Goal: Task Accomplishment & Management: Manage account settings

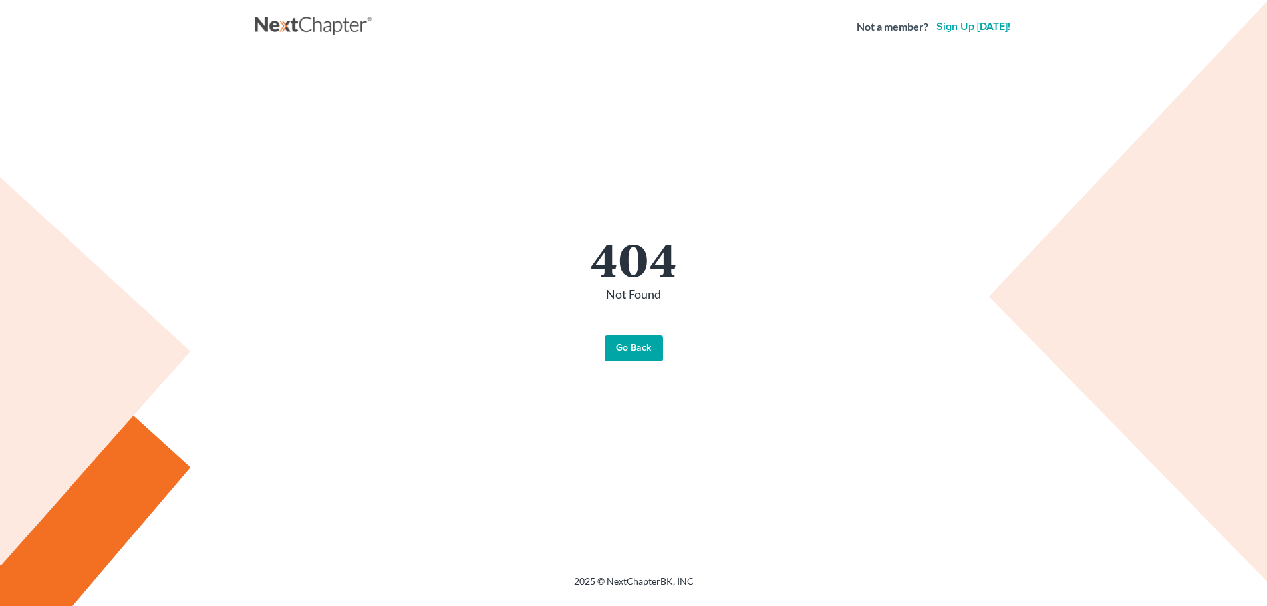
click at [643, 347] on link "Go Back" at bounding box center [634, 348] width 59 height 27
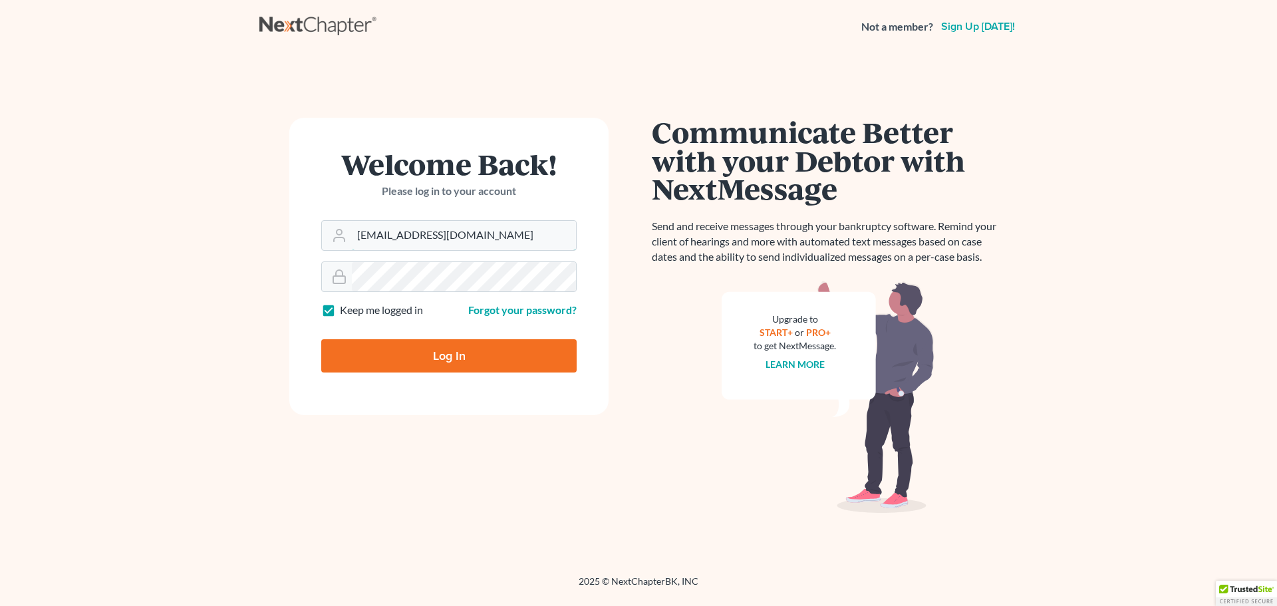
drag, startPoint x: 475, startPoint y: 240, endPoint x: 37, endPoint y: 123, distance: 453.0
click at [27, 132] on main "Welcome Back! Please log in to your account Email Address mawood@shinaverlaw.co…" at bounding box center [638, 298] width 1277 height 490
drag, startPoint x: 486, startPoint y: 233, endPoint x: 289, endPoint y: 228, distance: 197.6
click at [281, 232] on div "Welcome Back! Please log in to your account Email Address mawood@shinaverlaw.co…" at bounding box center [448, 314] width 379 height 393
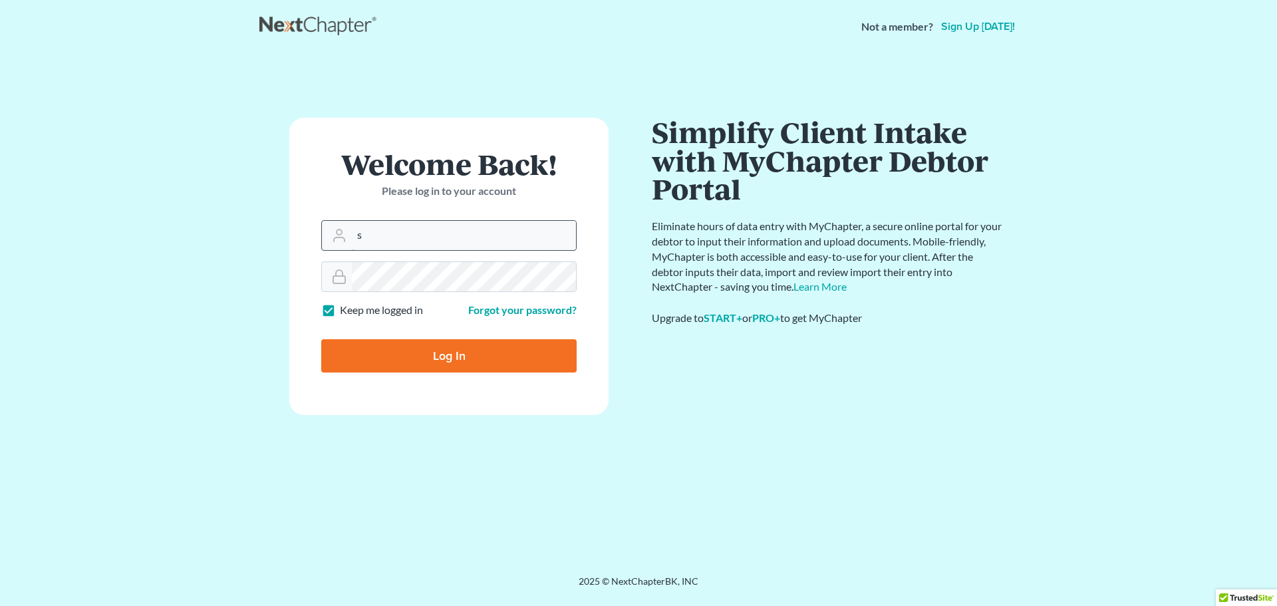
type input "szyndorf@lawrz.com"
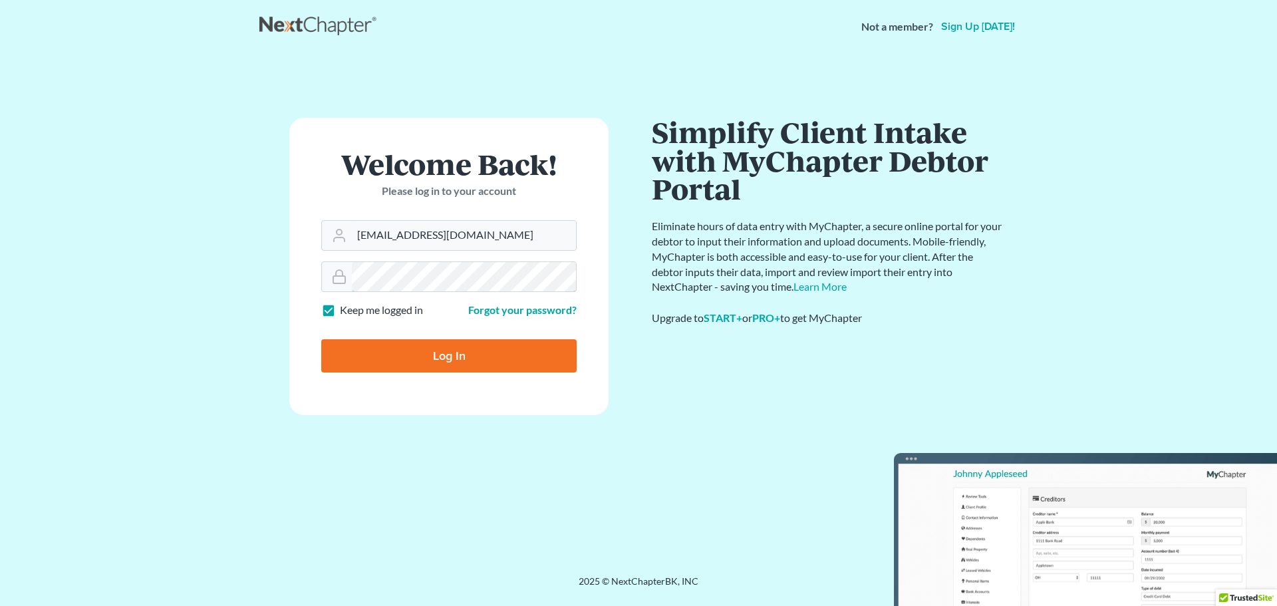
click at [349, 259] on form "Welcome Back! Please log in to your account Email Address szyndorf@lawrz.com Pa…" at bounding box center [448, 266] width 319 height 297
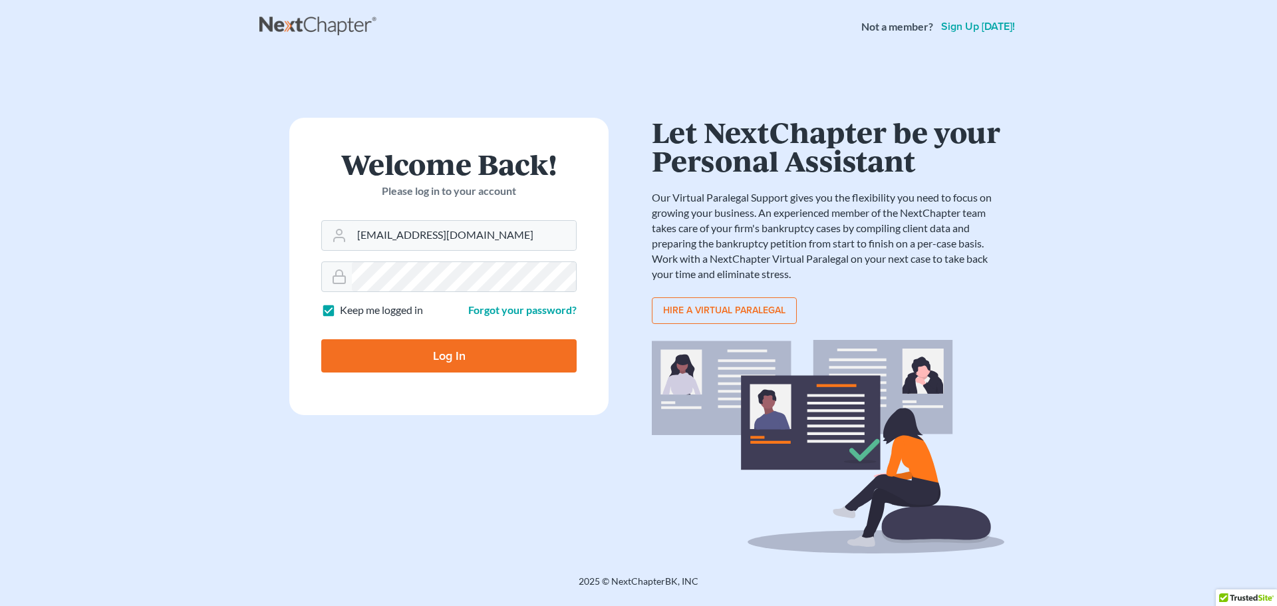
click at [390, 361] on input "Log In" at bounding box center [448, 355] width 255 height 33
type input "Thinking..."
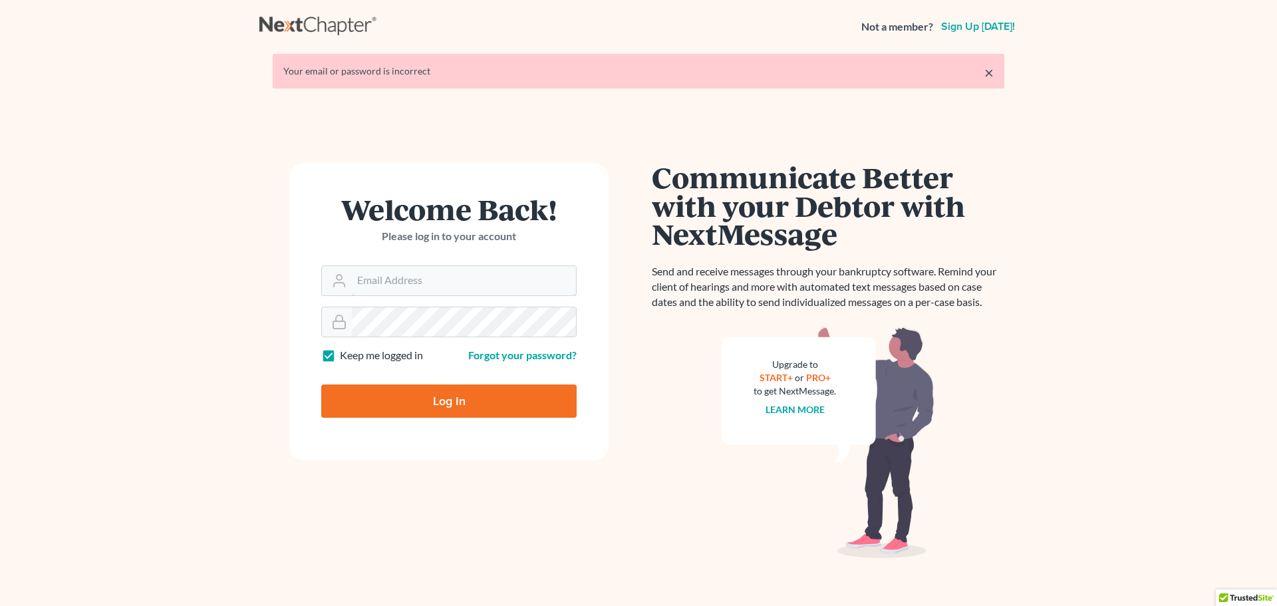
type input "mawood@shinaverlaw.com"
click at [310, 304] on form "Welcome Back! Please log in to your account Email Address mawood@shinaverlaw.co…" at bounding box center [448, 311] width 319 height 297
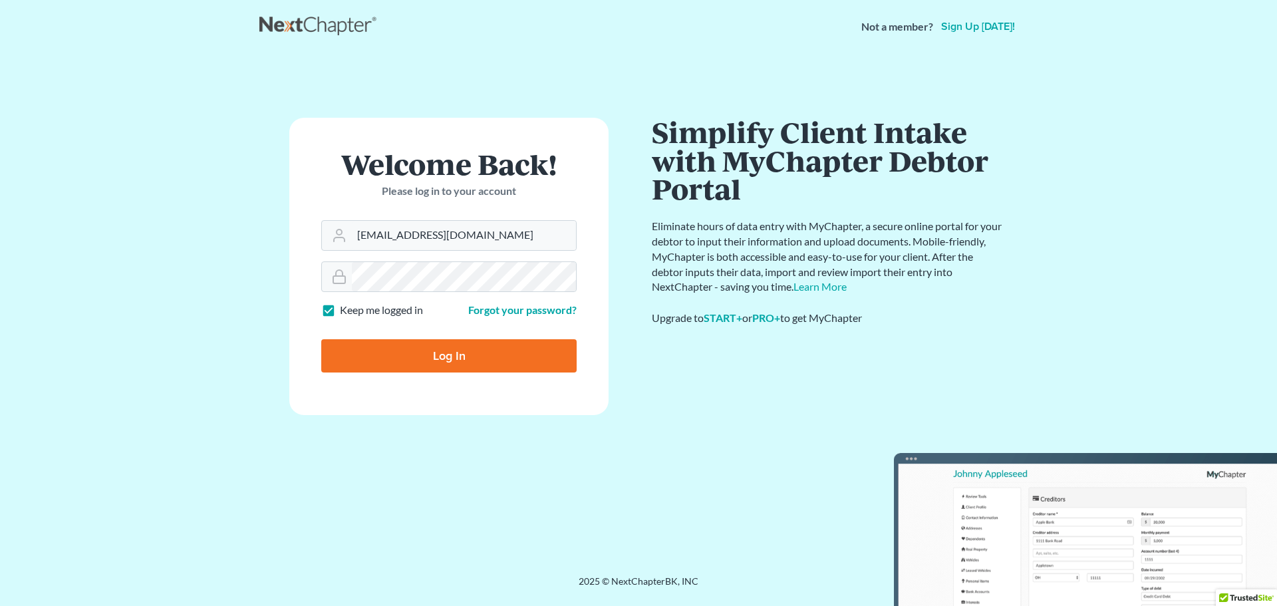
drag, startPoint x: 368, startPoint y: 345, endPoint x: 357, endPoint y: 343, distance: 11.4
click at [367, 344] on input "Log In" at bounding box center [448, 355] width 255 height 33
type input "Thinking..."
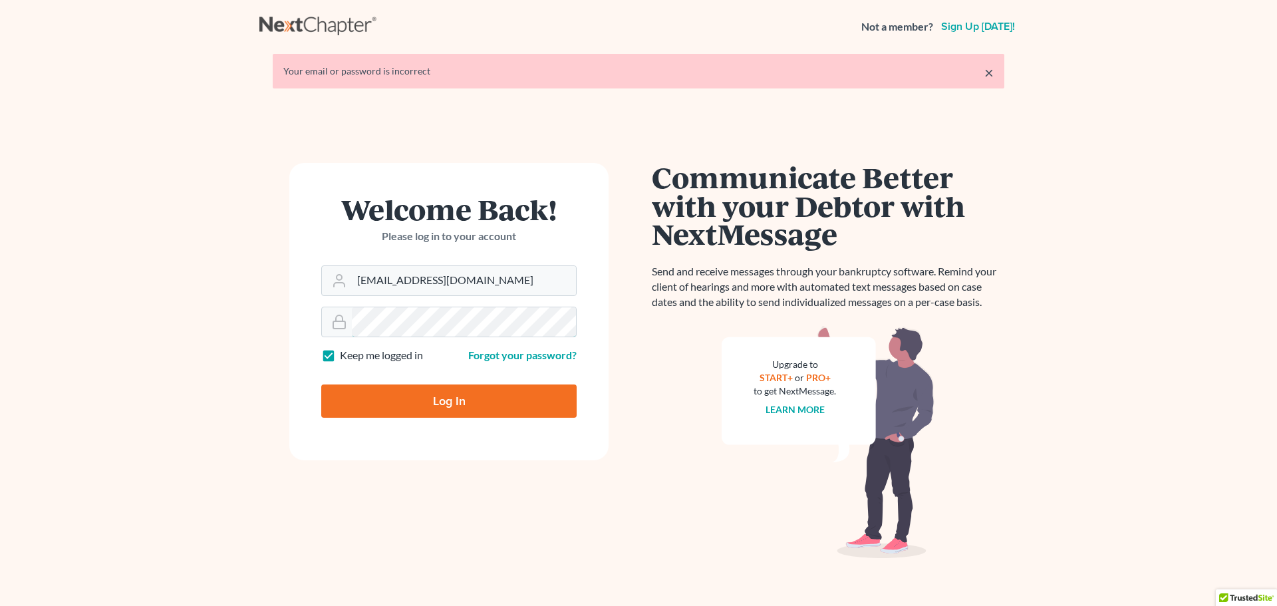
click at [223, 333] on main "× Your email or password is incorrect Welcome Back! Please log in to your accou…" at bounding box center [638, 320] width 1277 height 535
click at [289, 342] on form "Welcome Back! Please log in to your account Email Address mawood@shinaverlaw.co…" at bounding box center [448, 311] width 319 height 297
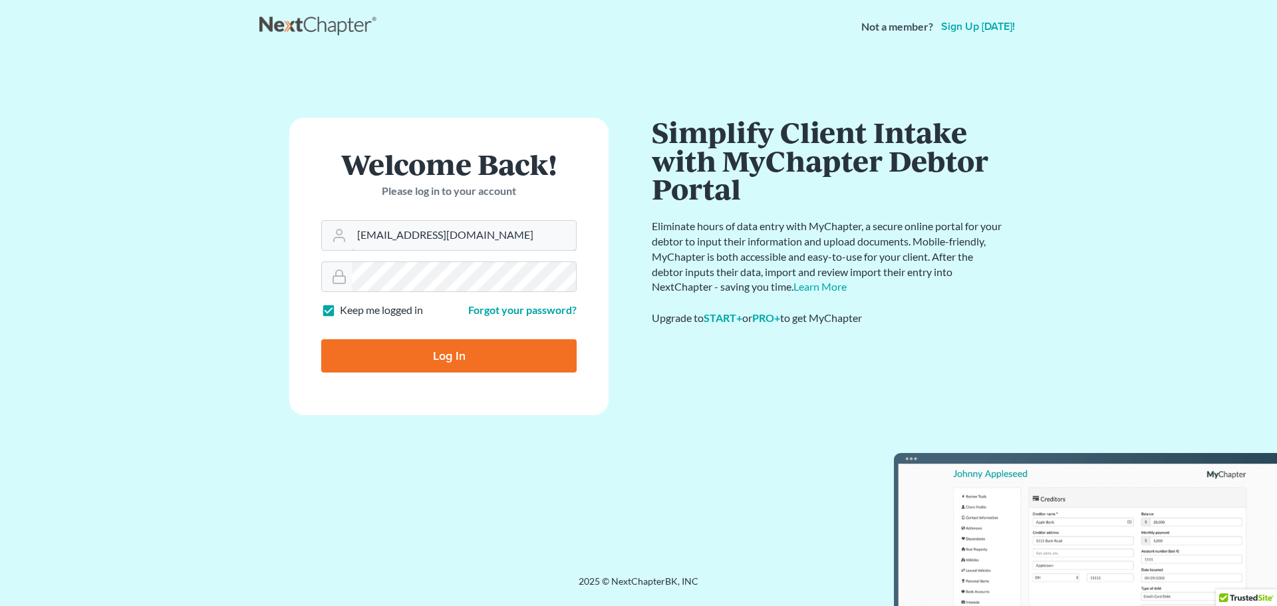
drag, startPoint x: 506, startPoint y: 240, endPoint x: 191, endPoint y: 199, distance: 317.3
click at [193, 199] on main "× Your email or password is incorrect Welcome Back! Please log in to your accou…" at bounding box center [638, 298] width 1277 height 490
type input "szyndorf@lawrz.com"
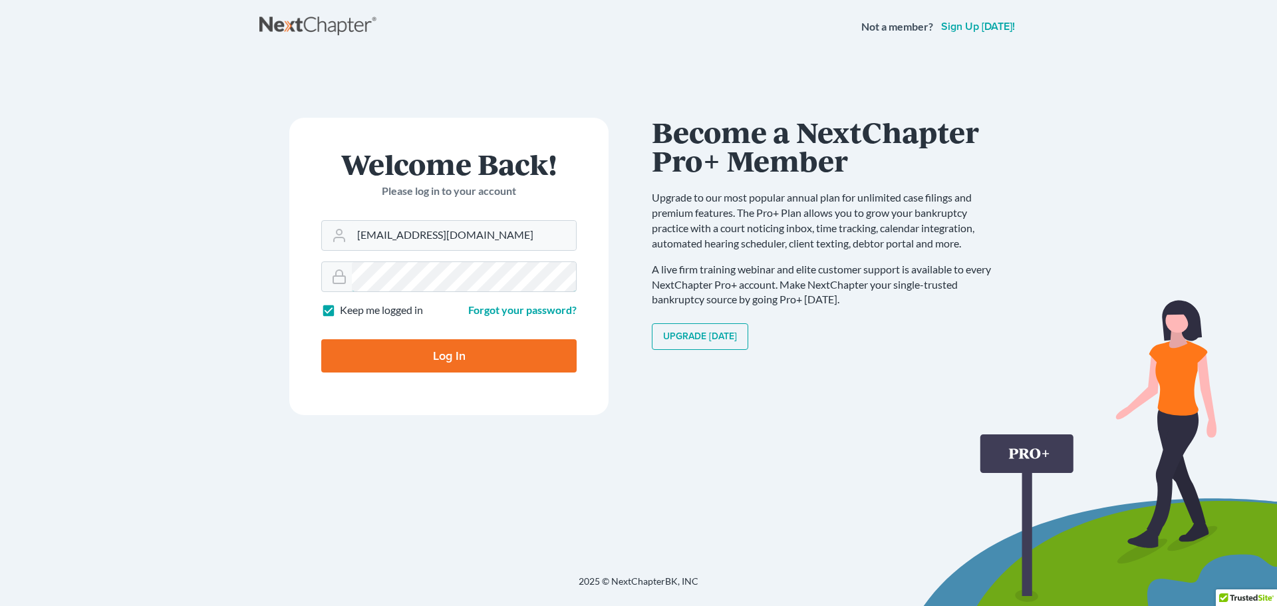
click at [254, 263] on main "× Your email or password is incorrect Welcome Back! Please log in to your accou…" at bounding box center [638, 298] width 1277 height 490
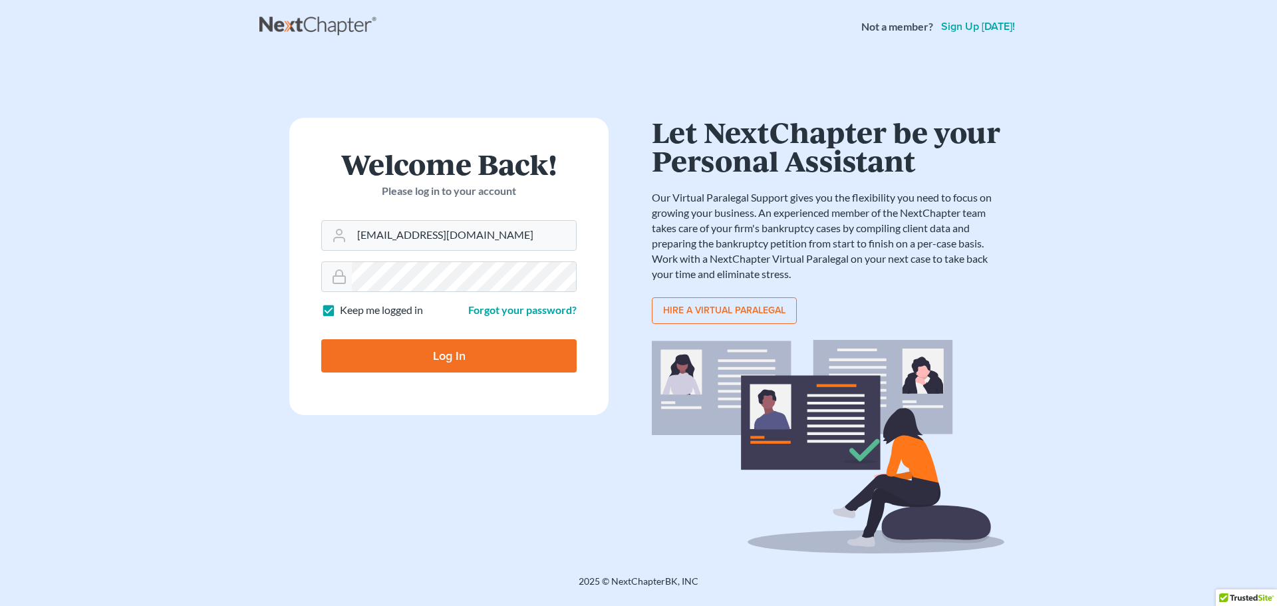
click at [349, 353] on input "Log In" at bounding box center [448, 355] width 255 height 33
type input "Thinking..."
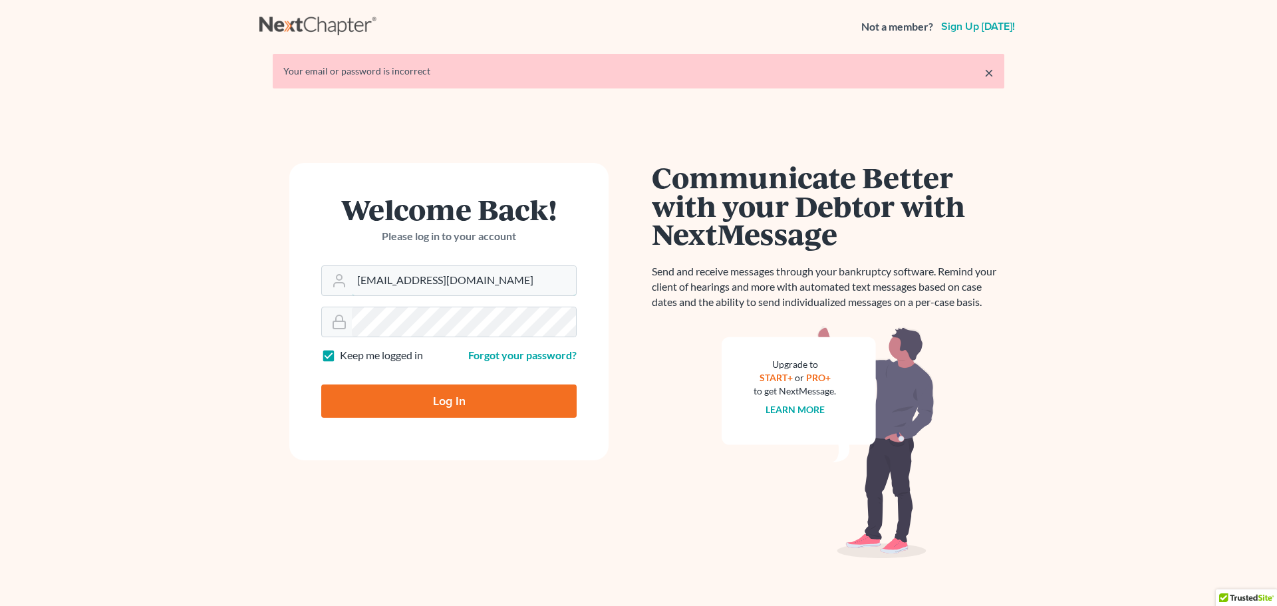
drag, startPoint x: 484, startPoint y: 275, endPoint x: 124, endPoint y: 252, distance: 360.6
click at [124, 252] on main "× Your email or password is incorrect Welcome Back! Please log in to your accou…" at bounding box center [638, 320] width 1277 height 535
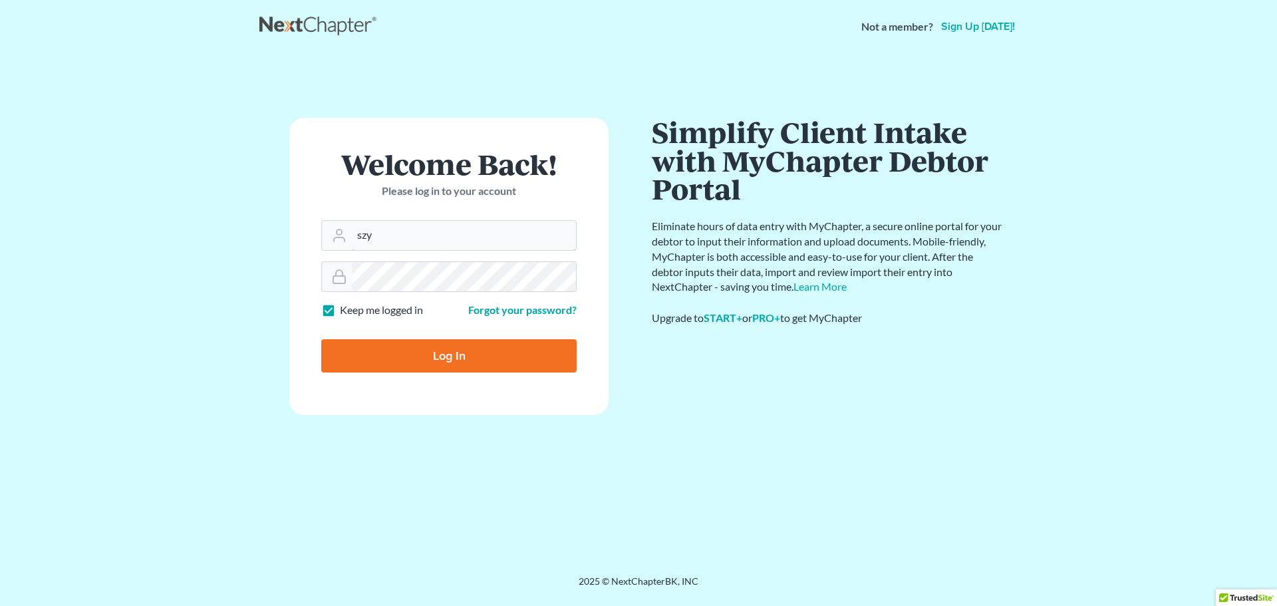
type input "[EMAIL_ADDRESS][DOMAIN_NAME]"
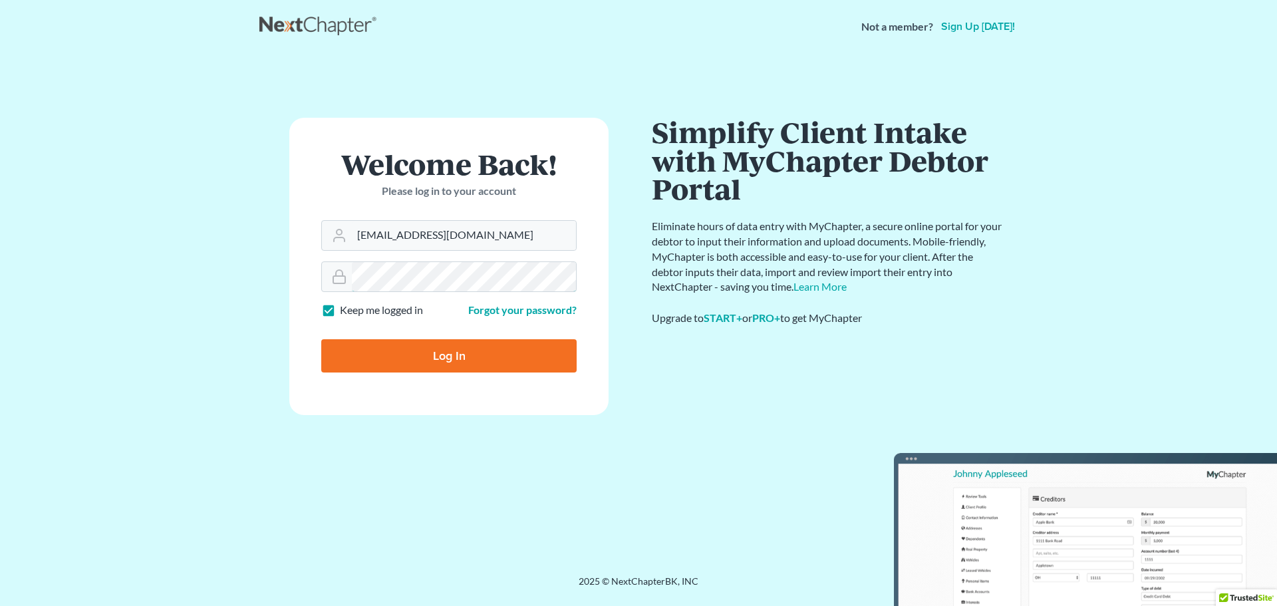
click at [223, 259] on main "× Your email or password is incorrect Welcome Back! Please log in to your accou…" at bounding box center [638, 298] width 1277 height 490
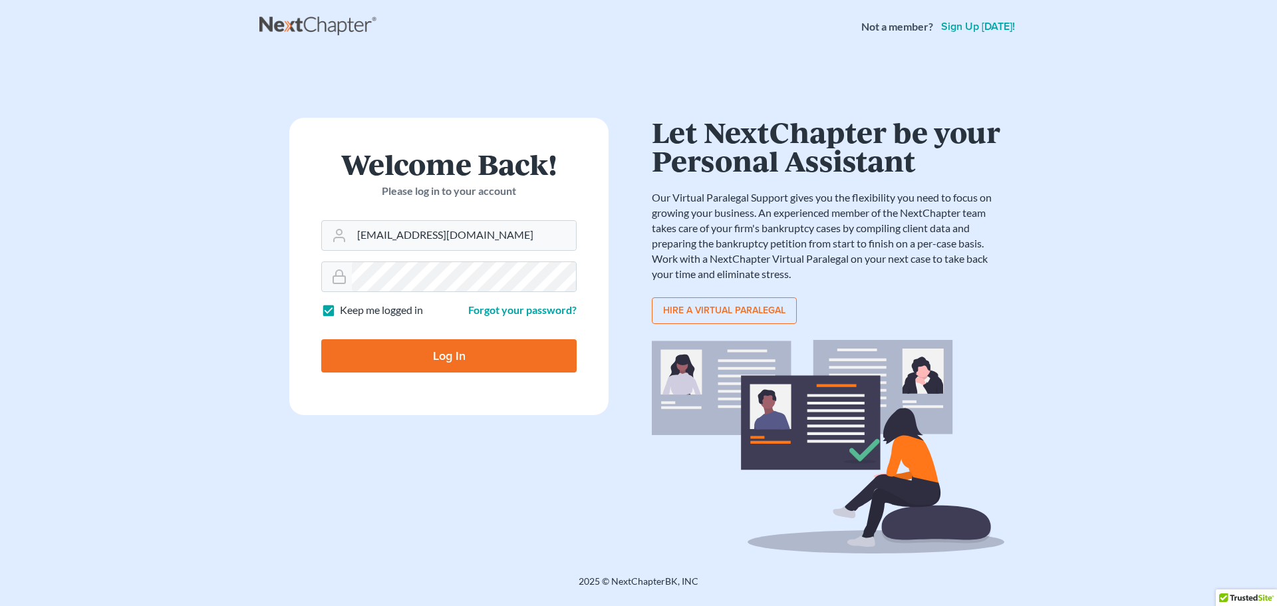
click at [390, 355] on input "Log In" at bounding box center [448, 355] width 255 height 33
type input "Thinking..."
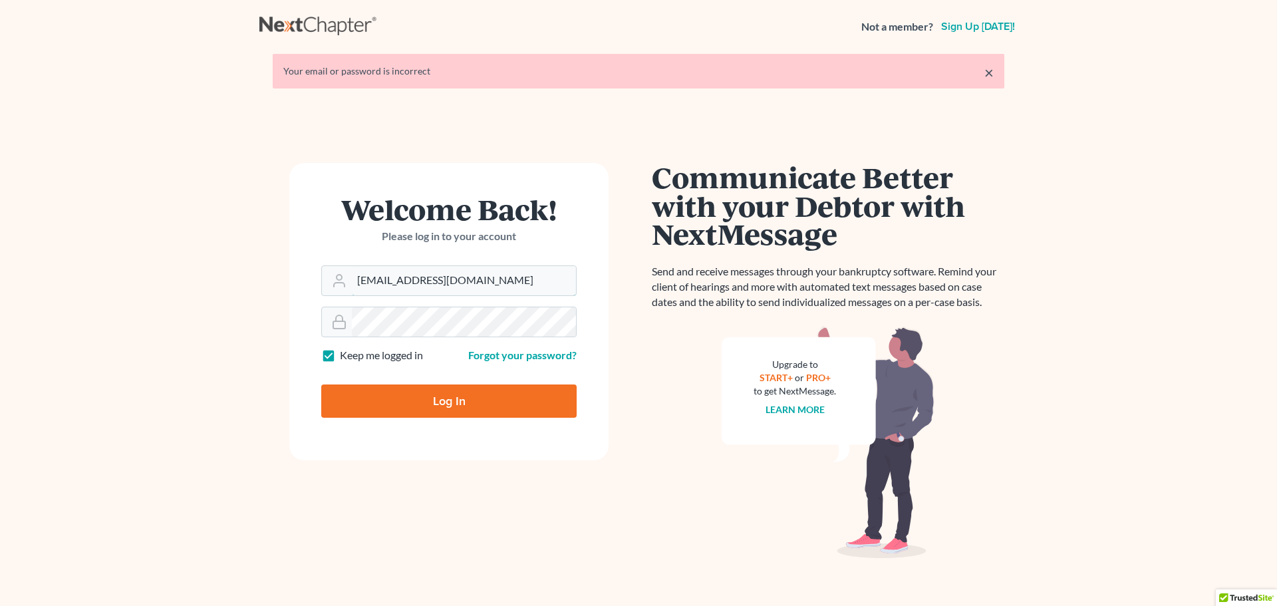
drag, startPoint x: 496, startPoint y: 278, endPoint x: 132, endPoint y: 269, distance: 363.9
click at [132, 269] on main "× Your email or password is incorrect Welcome Back! Please log in to your accou…" at bounding box center [638, 320] width 1277 height 535
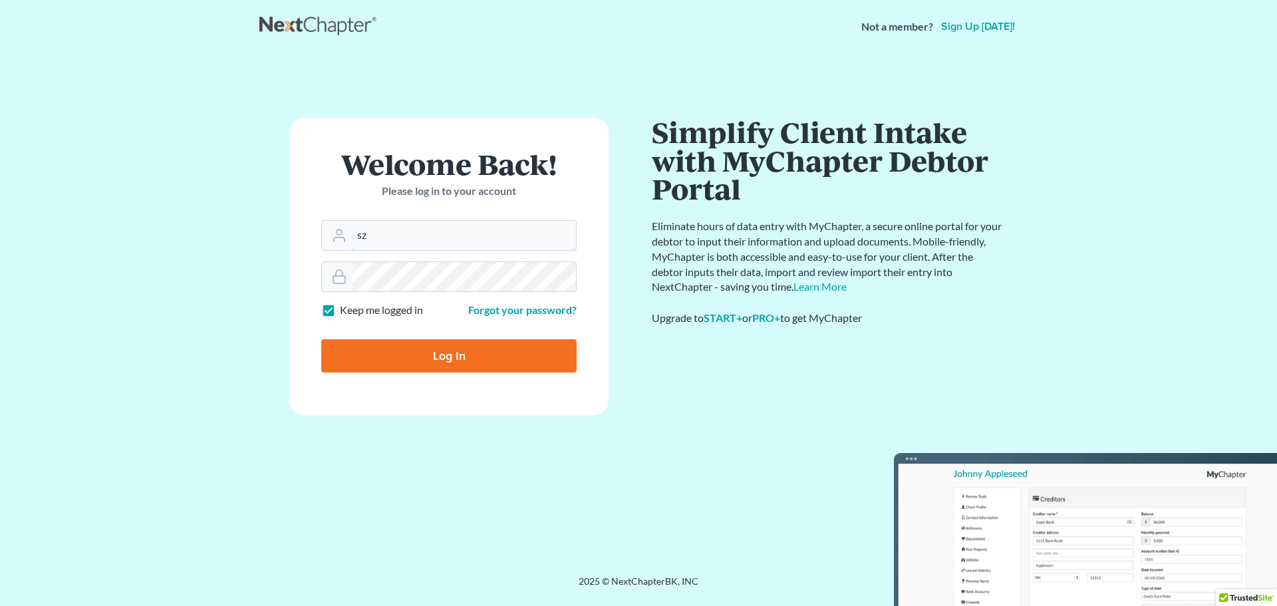
type input "szyndorf@lawrz.com"
click at [321, 271] on form "Welcome Back! Please log in to your account Email Address szyndorf@lawrz.com Pa…" at bounding box center [448, 266] width 319 height 297
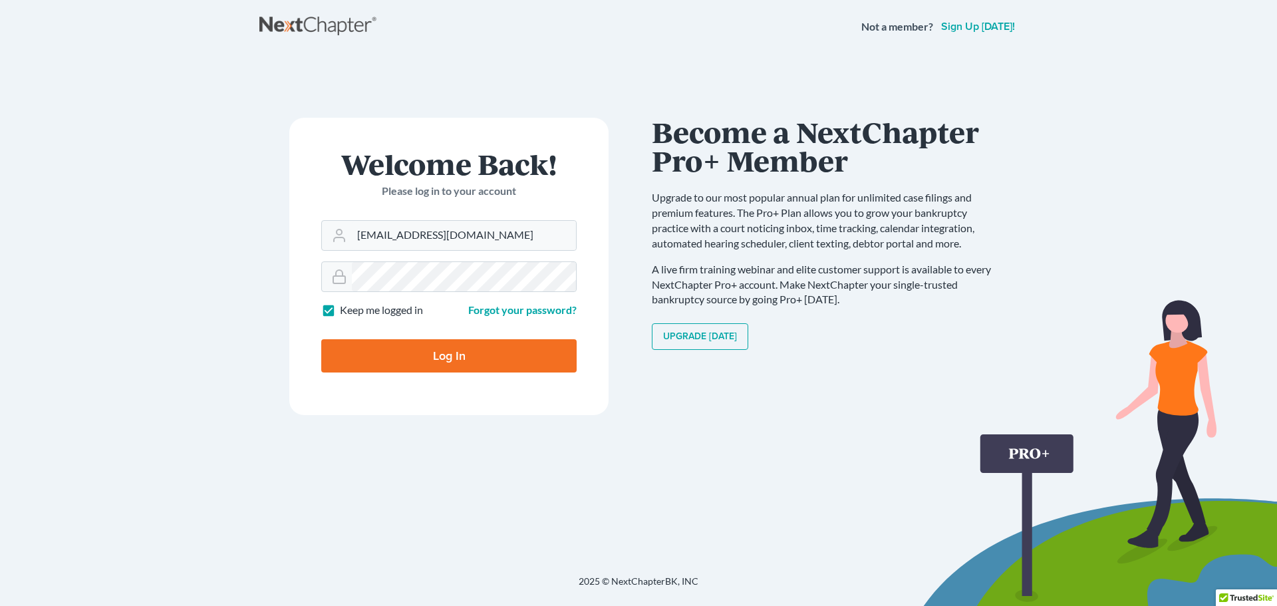
click at [440, 361] on input "Log In" at bounding box center [448, 355] width 255 height 33
type input "Thinking..."
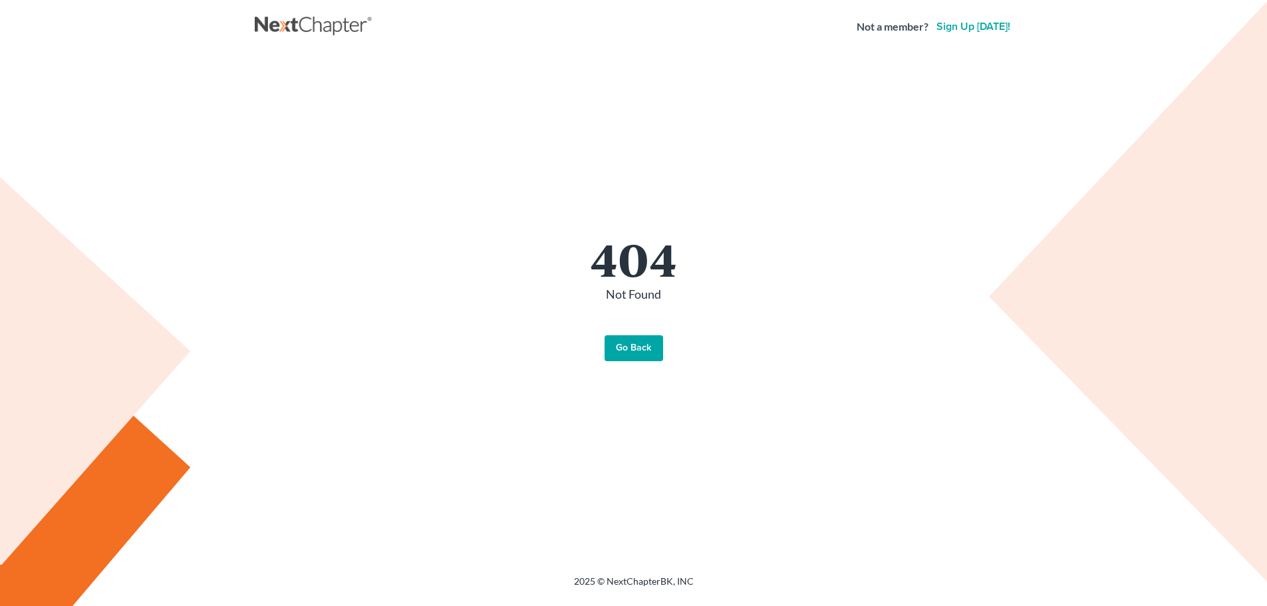
click at [623, 347] on link "Go Back" at bounding box center [634, 348] width 59 height 27
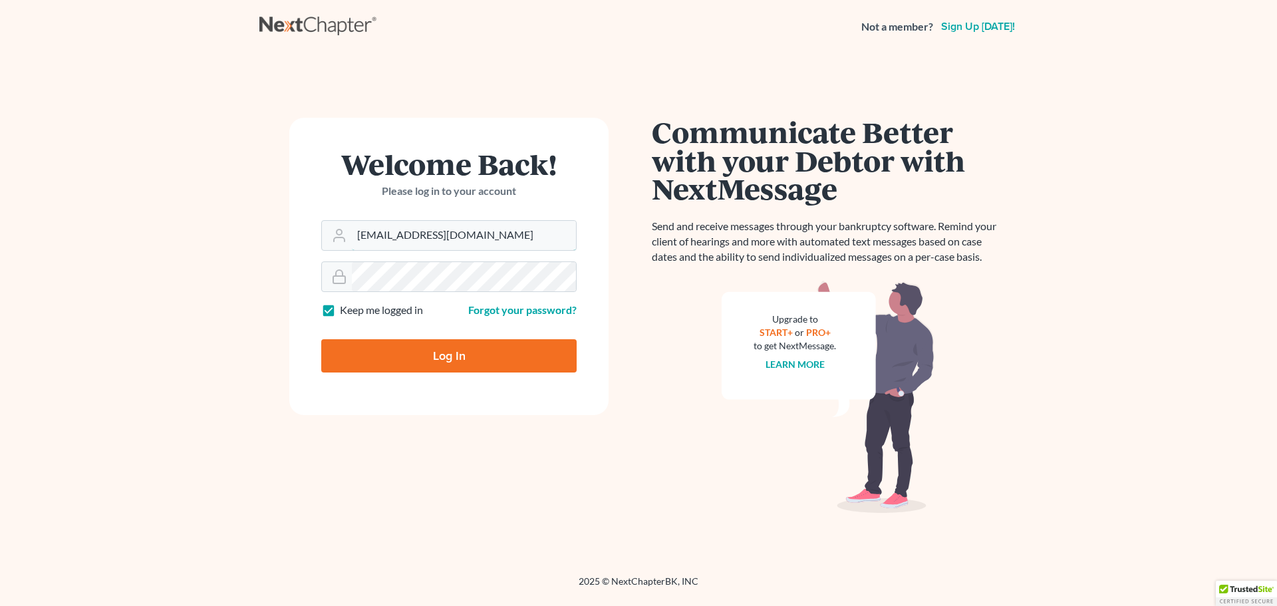
drag, startPoint x: 504, startPoint y: 234, endPoint x: 49, endPoint y: 222, distance: 455.1
click at [49, 222] on main "Welcome Back! Please log in to your account Email Address mawood@shinaverlaw.co…" at bounding box center [638, 298] width 1277 height 490
type input "[EMAIL_ADDRESS][DOMAIN_NAME]"
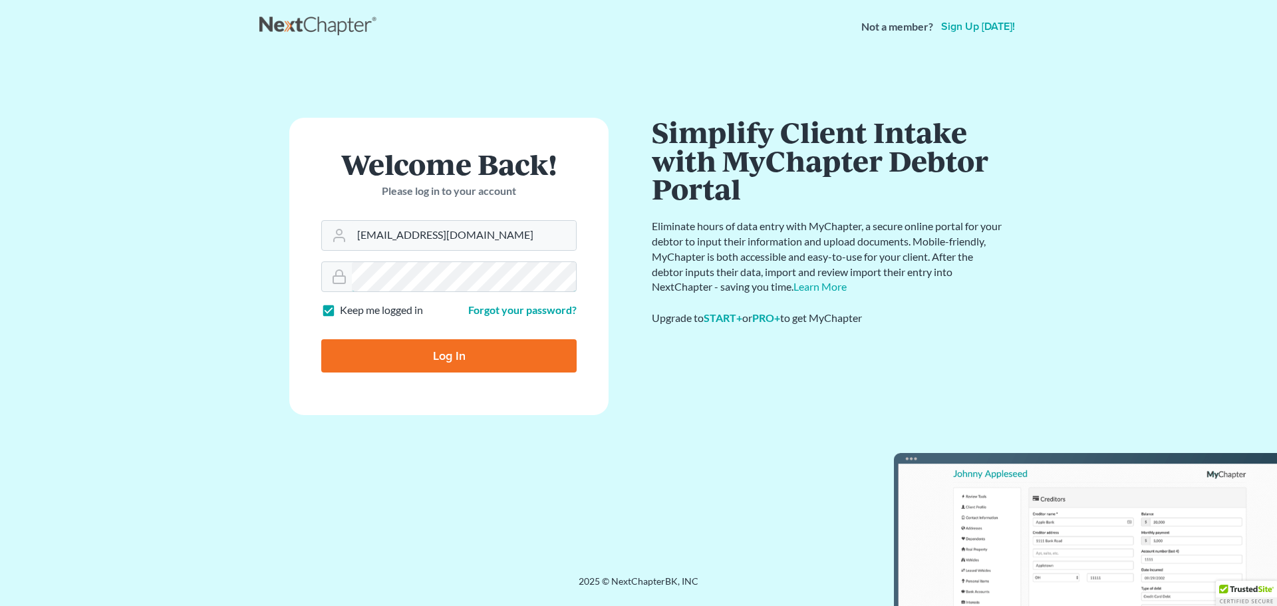
click at [59, 291] on main "Welcome Back! Please log in to your account Email Address szyndorf@lawrz.com Pa…" at bounding box center [638, 298] width 1277 height 490
click at [350, 364] on input "Log In" at bounding box center [448, 355] width 255 height 33
type input "Thinking..."
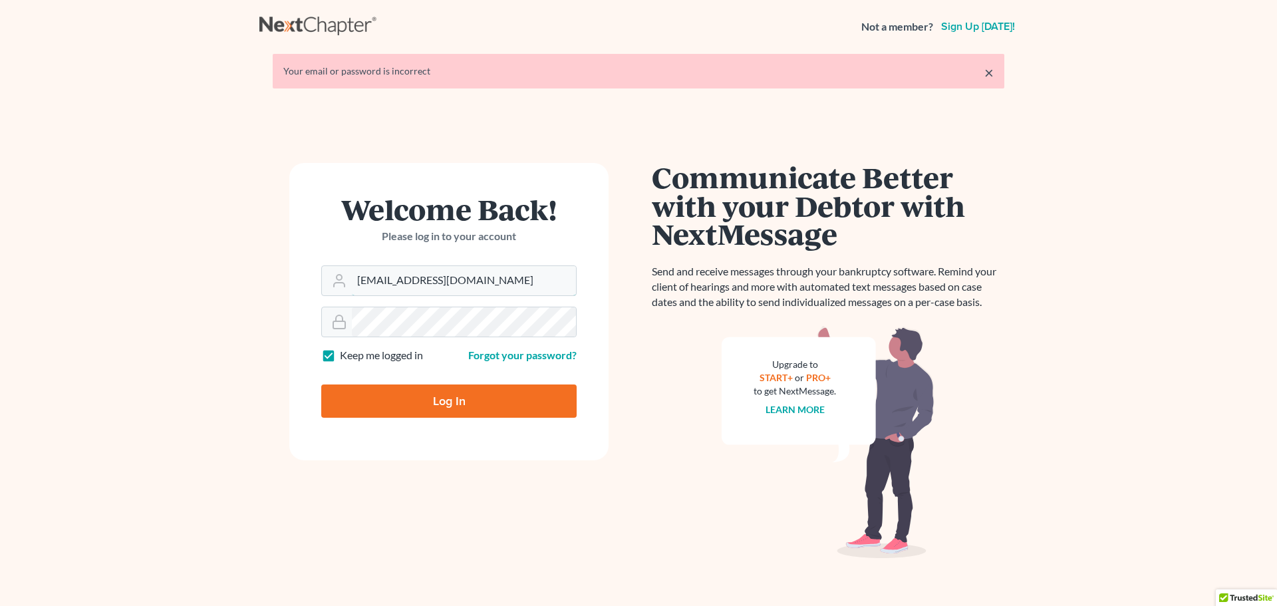
drag, startPoint x: 473, startPoint y: 285, endPoint x: 295, endPoint y: 289, distance: 177.7
click at [299, 288] on form "Welcome Back! Please log in to your account Email Address [EMAIL_ADDRESS][DOMAI…" at bounding box center [448, 311] width 319 height 297
drag, startPoint x: 408, startPoint y: 288, endPoint x: 255, endPoint y: 295, distance: 153.2
click at [255, 295] on main "× Your email or password is incorrect Welcome Back! Please log in to your accou…" at bounding box center [638, 320] width 1277 height 535
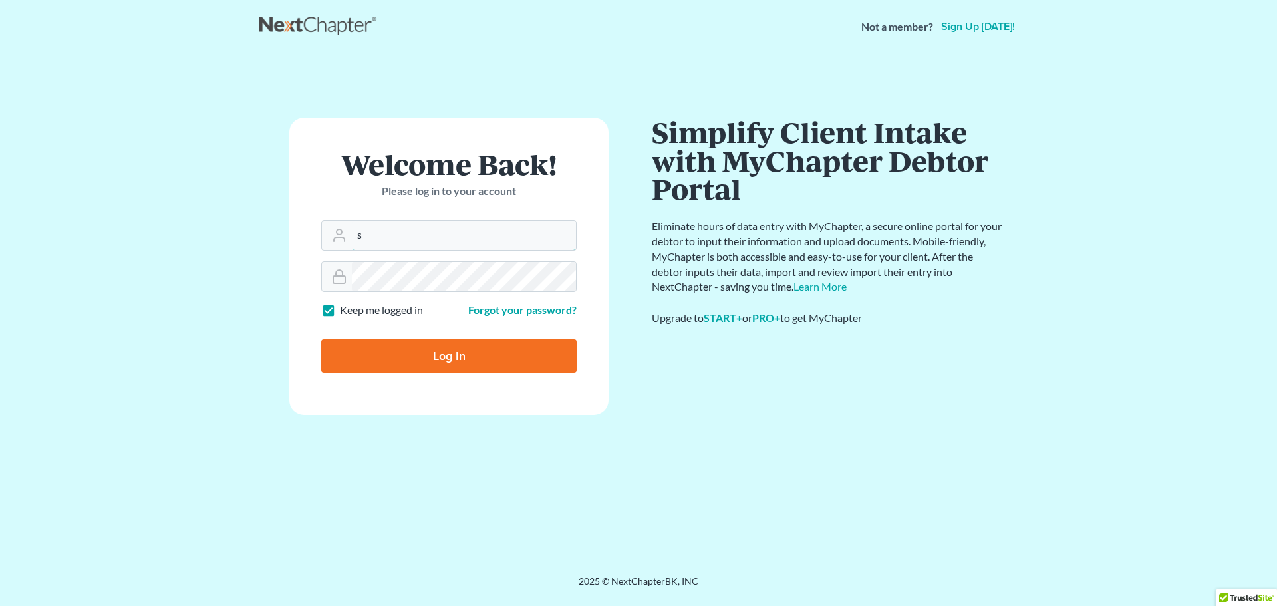
type input "[EMAIL_ADDRESS][DOMAIN_NAME]"
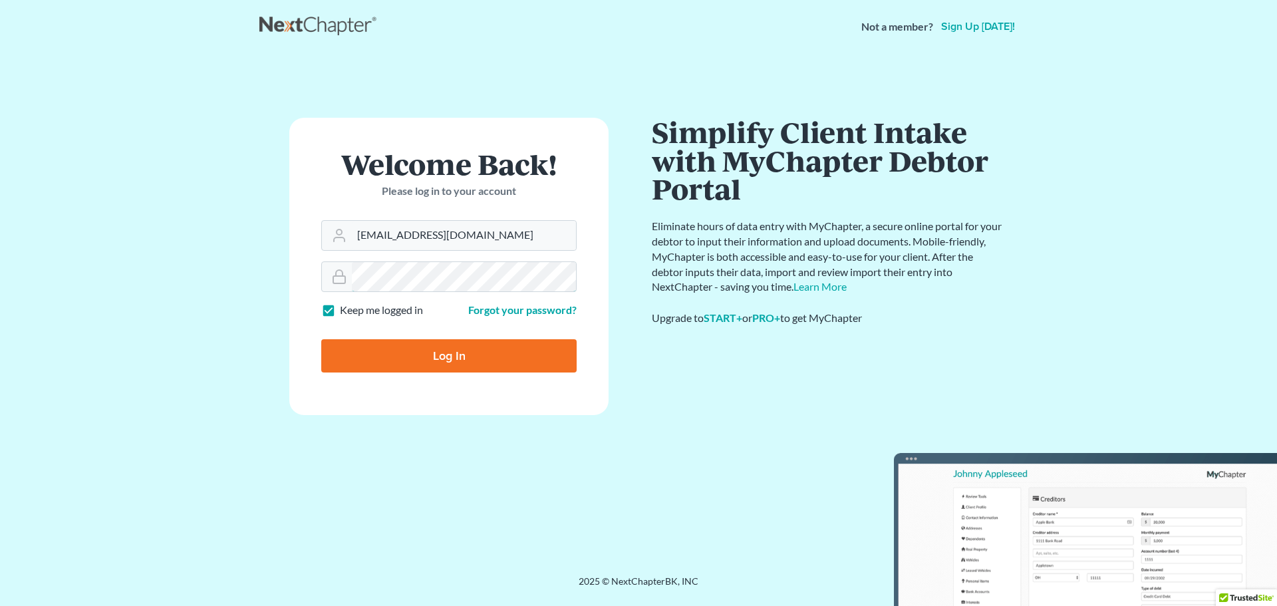
click at [136, 264] on main "× Your email or password is incorrect Welcome Back! Please log in to your accou…" at bounding box center [638, 298] width 1277 height 490
click at [340, 311] on label "Keep me logged in" at bounding box center [381, 310] width 83 height 15
click at [345, 311] on input "Keep me logged in" at bounding box center [349, 307] width 9 height 9
checkbox input "false"
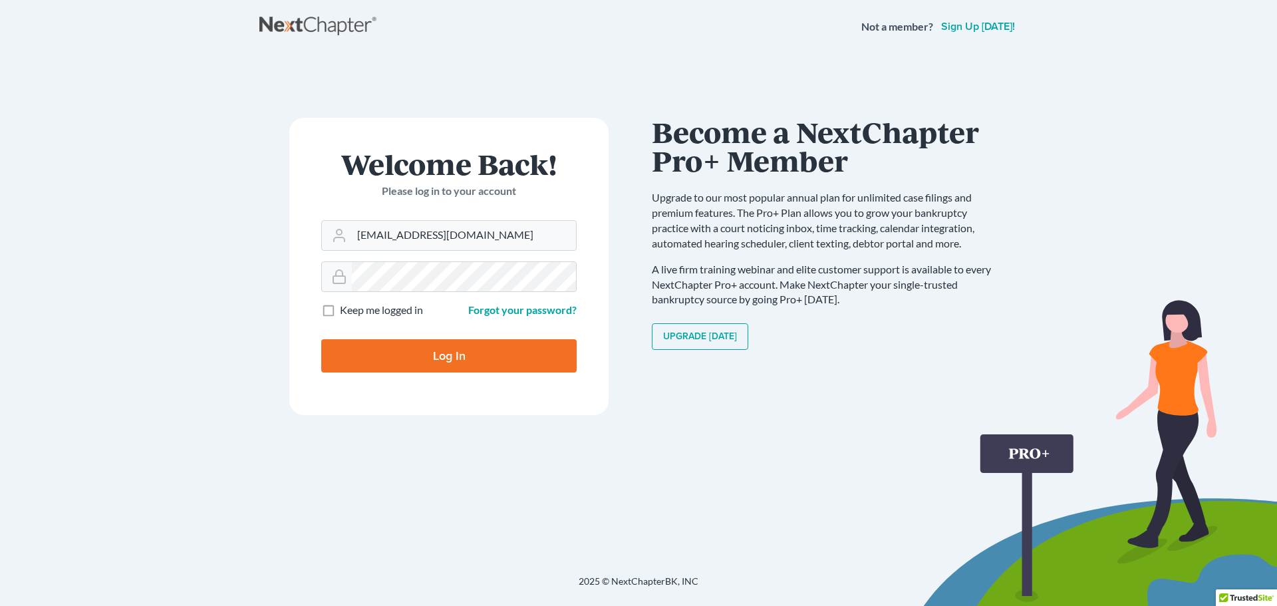
click at [359, 353] on input "Log In" at bounding box center [448, 355] width 255 height 33
type input "Thinking..."
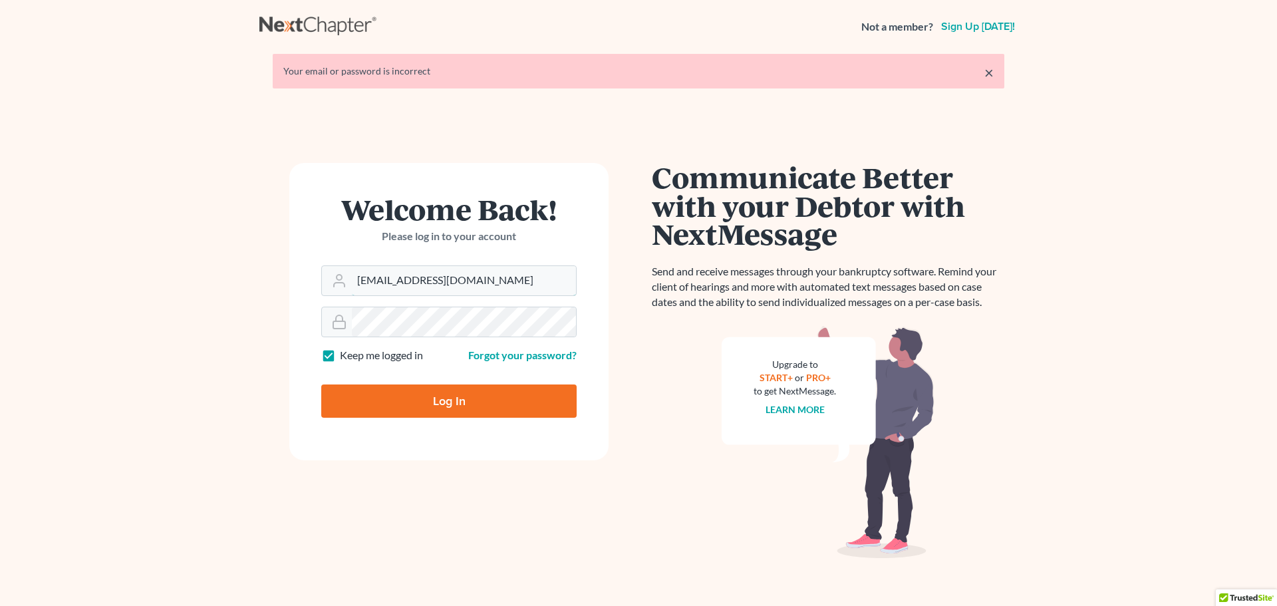
drag, startPoint x: 498, startPoint y: 283, endPoint x: 244, endPoint y: 291, distance: 254.2
click at [244, 291] on main "× Your email or password is incorrect Welcome Back! Please log in to your accou…" at bounding box center [638, 320] width 1277 height 535
type input "sz"
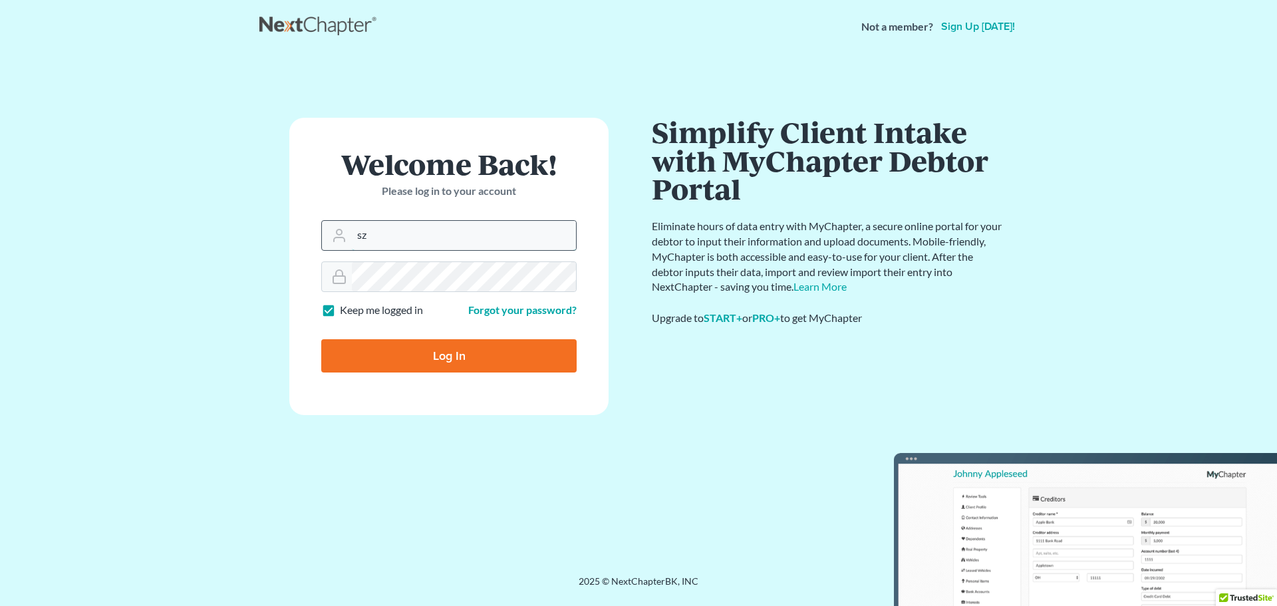
click at [454, 239] on input "sz" at bounding box center [464, 235] width 224 height 29
drag, startPoint x: 454, startPoint y: 239, endPoint x: 251, endPoint y: 245, distance: 203.6
click at [251, 245] on main "× Your email or password is incorrect Welcome Back! Please log in to your accou…" at bounding box center [638, 298] width 1277 height 490
click at [372, 233] on input "Email Address" at bounding box center [464, 235] width 224 height 29
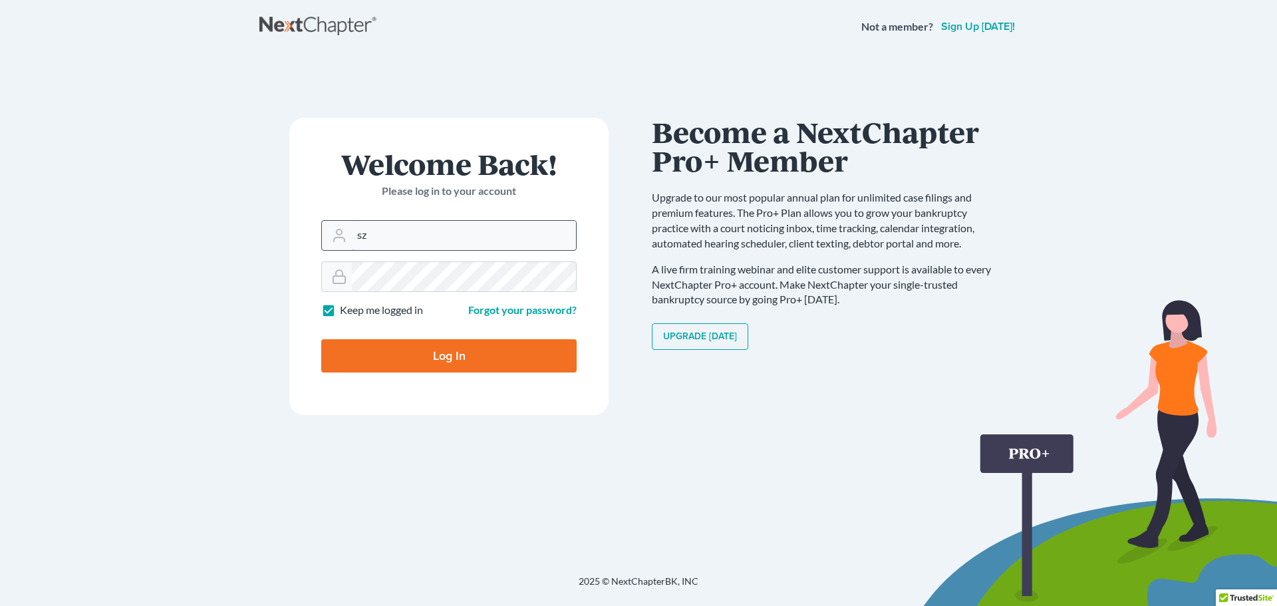
type input "szyndorf@lawrz.com"
click at [234, 313] on main "× Your email or password is incorrect Welcome Back! Please log in to your accou…" at bounding box center [638, 298] width 1277 height 490
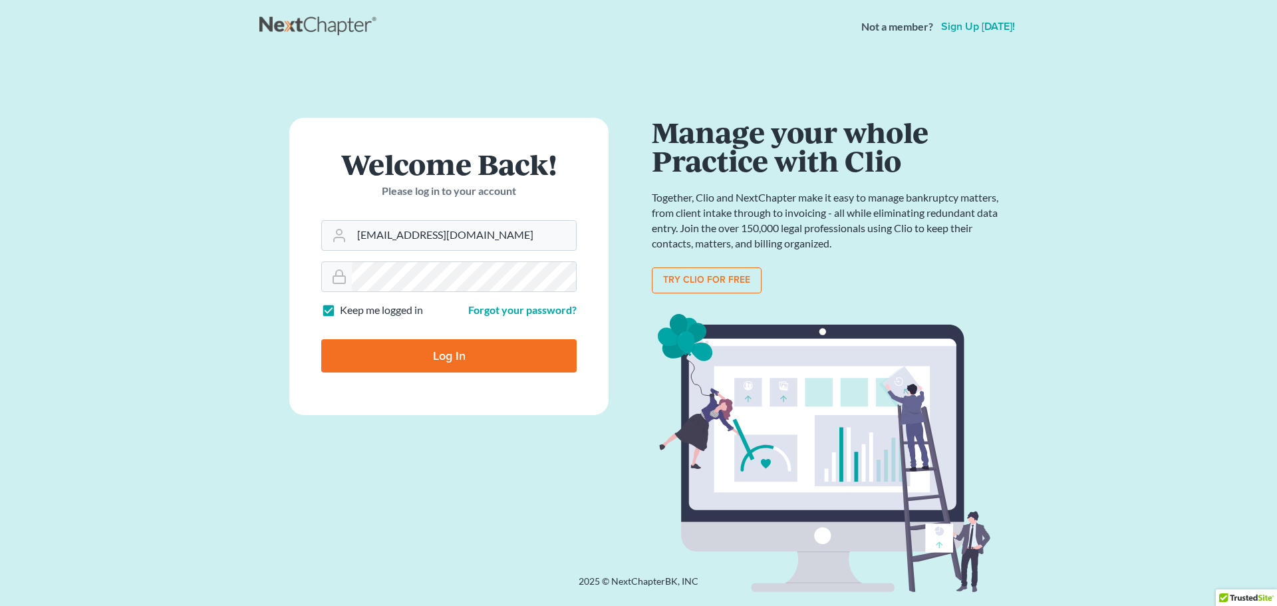
click at [434, 355] on input "Log In" at bounding box center [448, 355] width 255 height 33
type input "Thinking..."
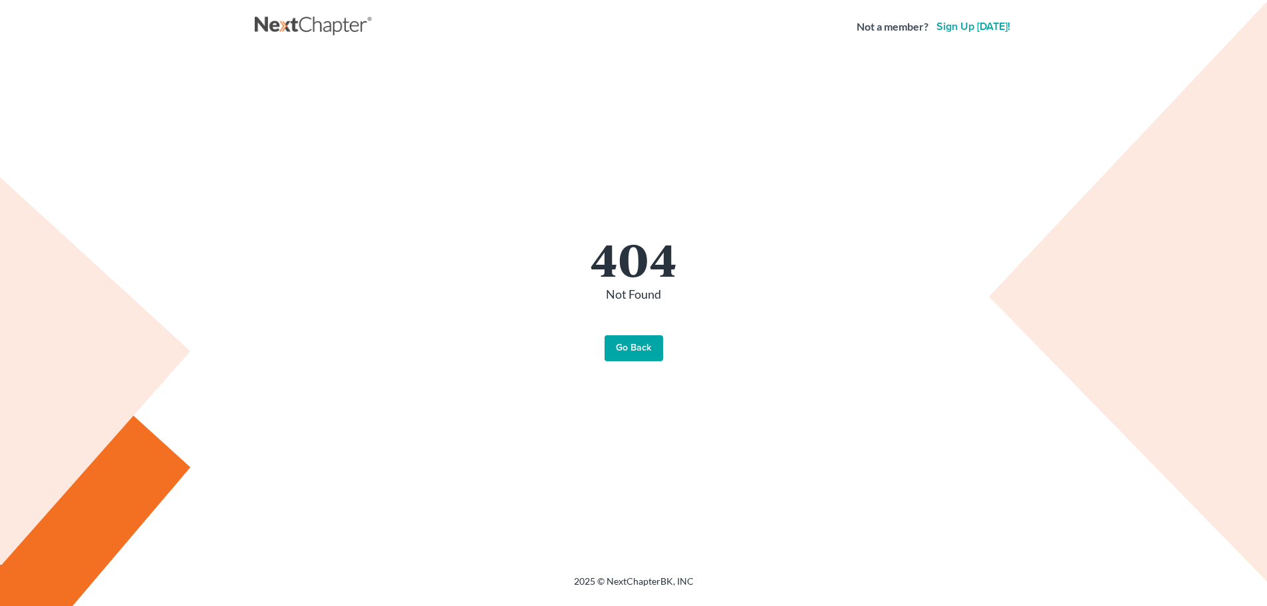
click at [654, 351] on link "Go Back" at bounding box center [634, 348] width 59 height 27
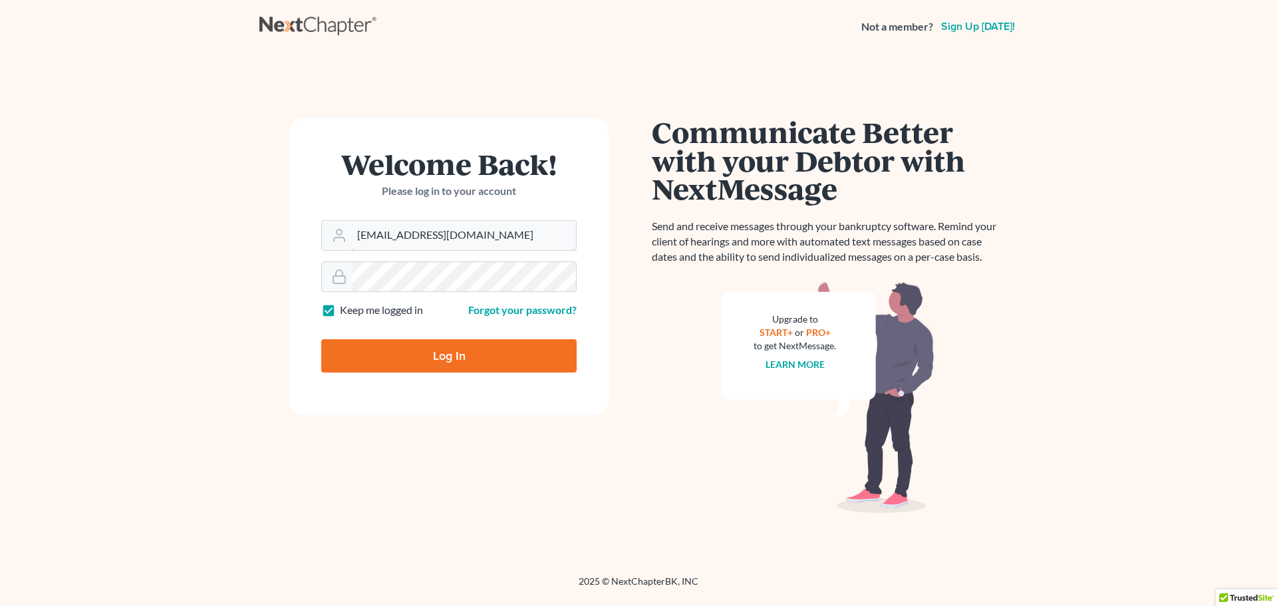
drag, startPoint x: 482, startPoint y: 237, endPoint x: 249, endPoint y: 241, distance: 232.8
click at [249, 241] on main "Welcome Back! Please log in to your account Email Address [EMAIL_ADDRESS][DOMAI…" at bounding box center [638, 298] width 1277 height 490
type input "[EMAIL_ADDRESS][DOMAIN_NAME]"
click at [247, 299] on main "Welcome Back! Please log in to your account Email Address [EMAIL_ADDRESS][DOMAI…" at bounding box center [638, 298] width 1277 height 490
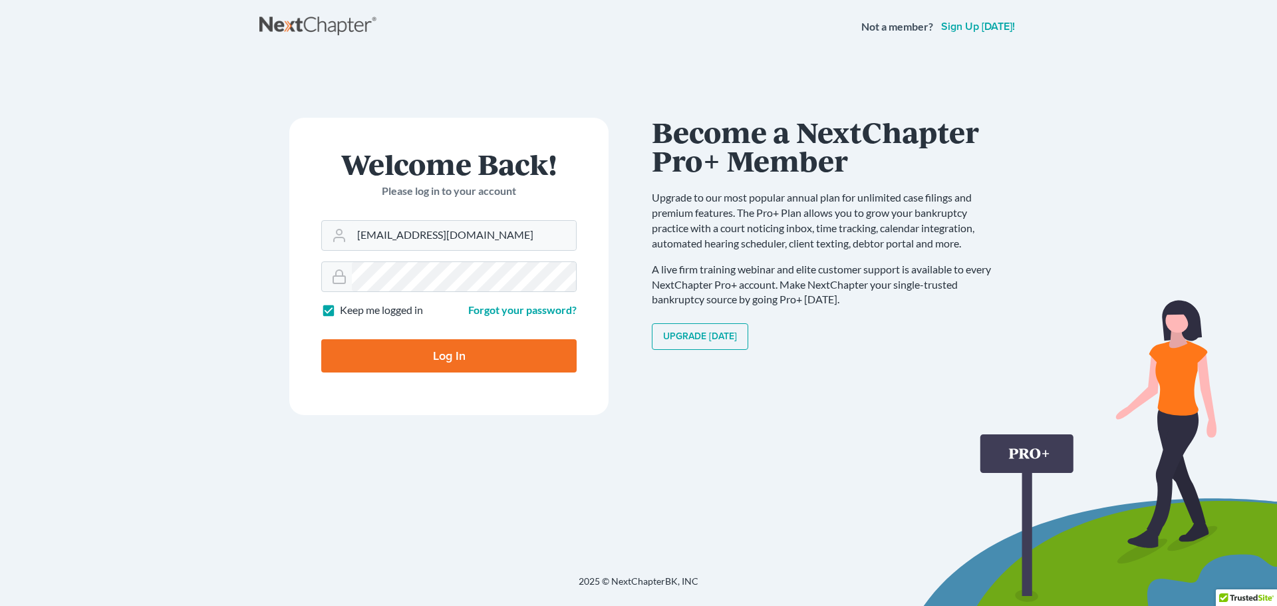
click at [368, 353] on input "Log In" at bounding box center [448, 355] width 255 height 33
type input "Thinking..."
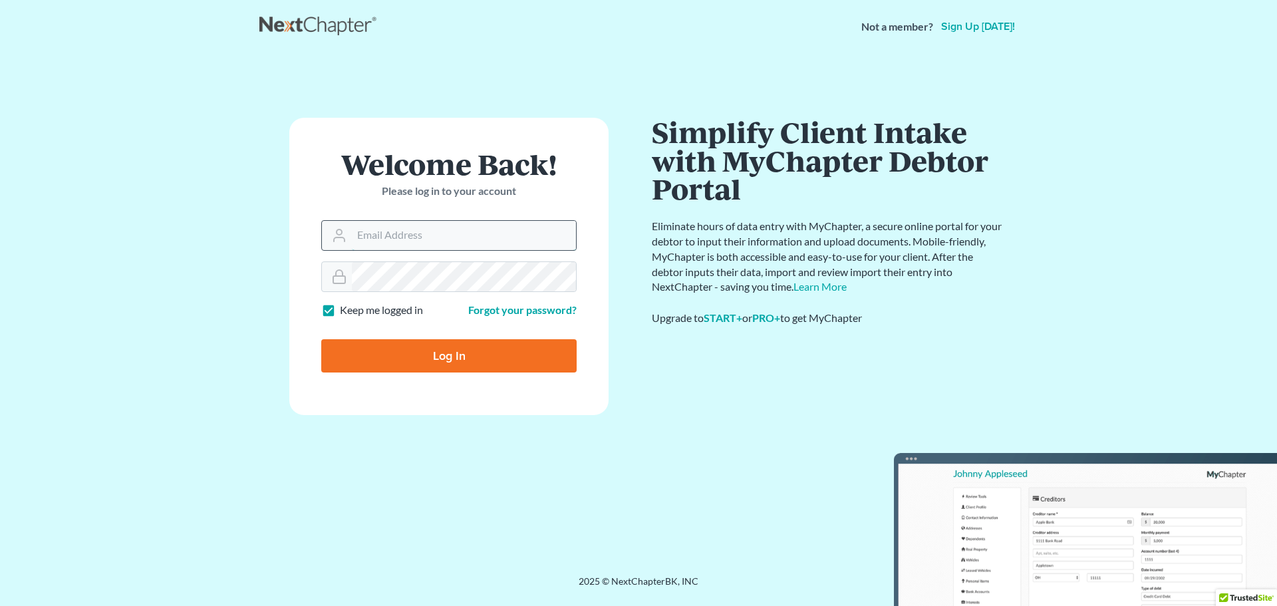
type input "[EMAIL_ADDRESS][DOMAIN_NAME]"
drag, startPoint x: 498, startPoint y: 240, endPoint x: 831, endPoint y: 2, distance: 409.0
click at [479, 237] on input "mawood@shinaverlaw.com" at bounding box center [464, 235] width 224 height 29
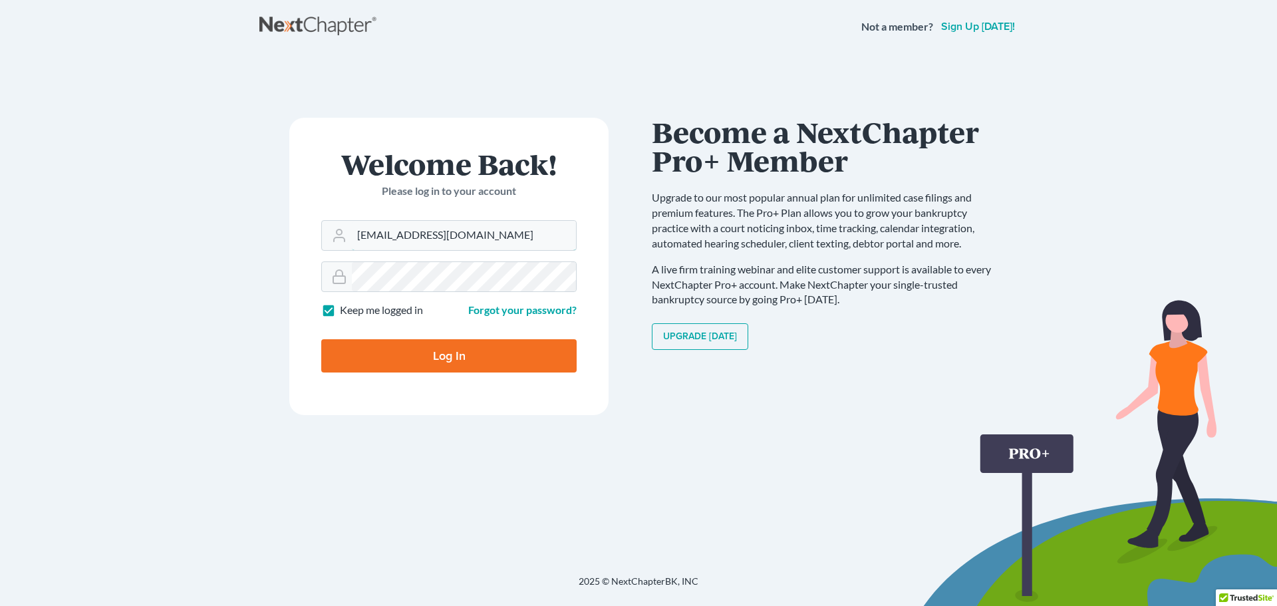
drag, startPoint x: 462, startPoint y: 238, endPoint x: 123, endPoint y: 160, distance: 347.5
click at [123, 160] on main "× Your email or password is incorrect Welcome Back! Please log in to your accou…" at bounding box center [638, 298] width 1277 height 490
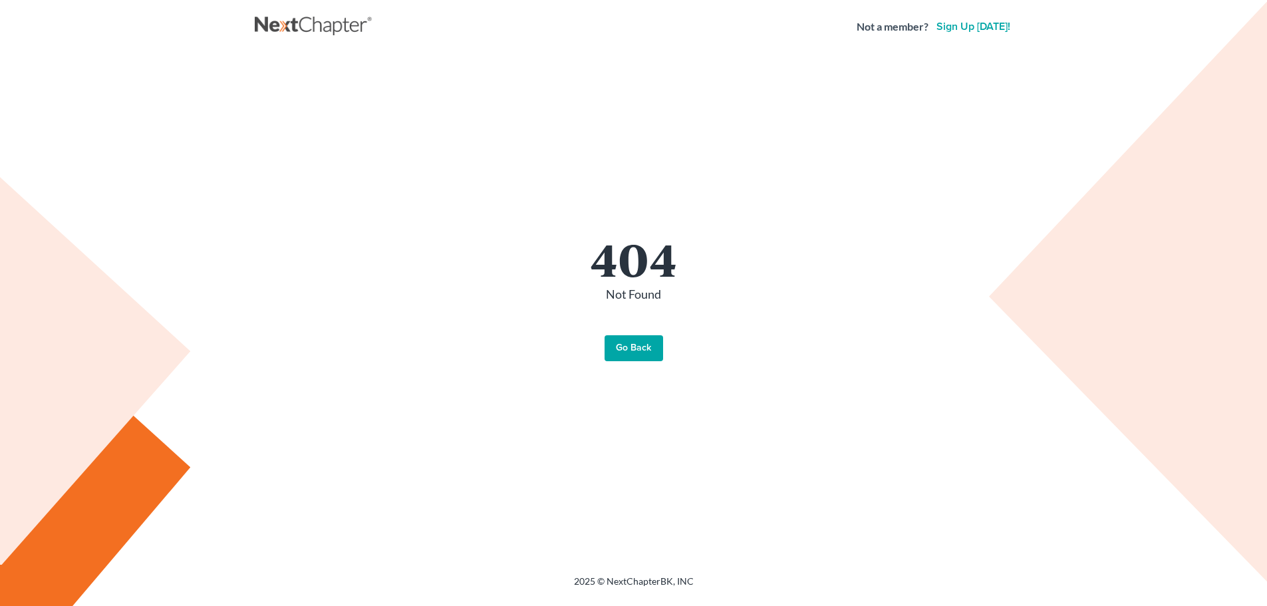
click at [616, 348] on link "Go Back" at bounding box center [634, 348] width 59 height 27
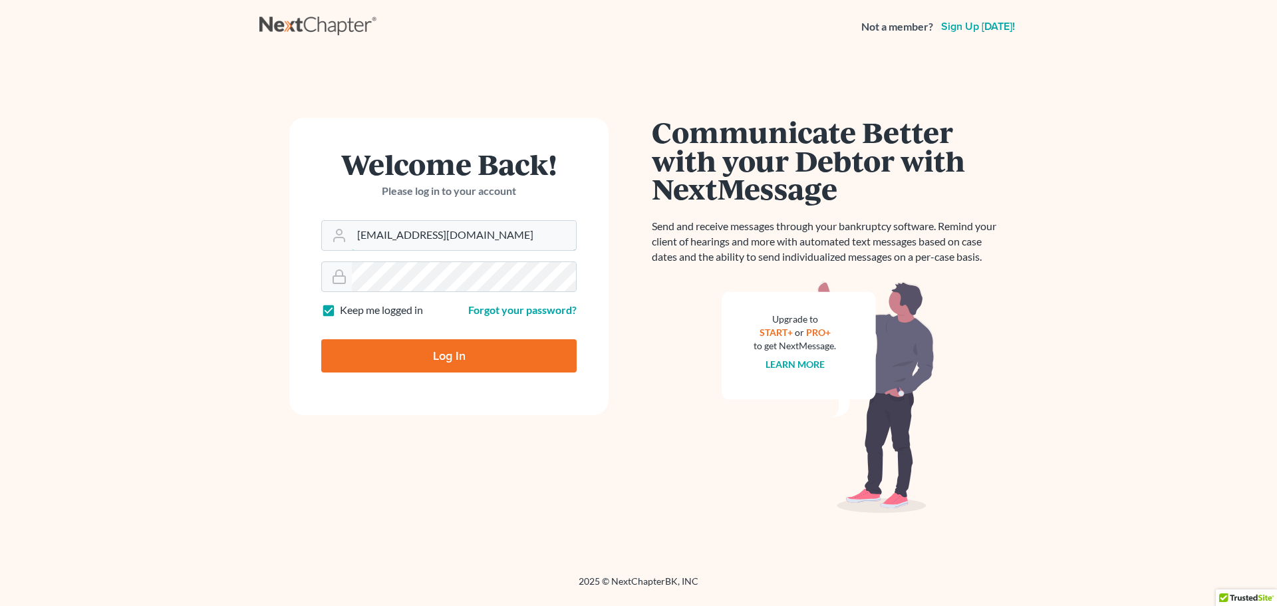
drag, startPoint x: 504, startPoint y: 239, endPoint x: 99, endPoint y: 198, distance: 406.5
click at [99, 198] on main "Welcome Back! Please log in to your account Email Address mawood@shinaverlaw.co…" at bounding box center [638, 298] width 1277 height 490
type input "szyndorf@lawrz.com"
click at [98, 277] on main "Welcome Back! Please log in to your account Email Address szyndorf@lawrz.com Pa…" at bounding box center [638, 298] width 1277 height 490
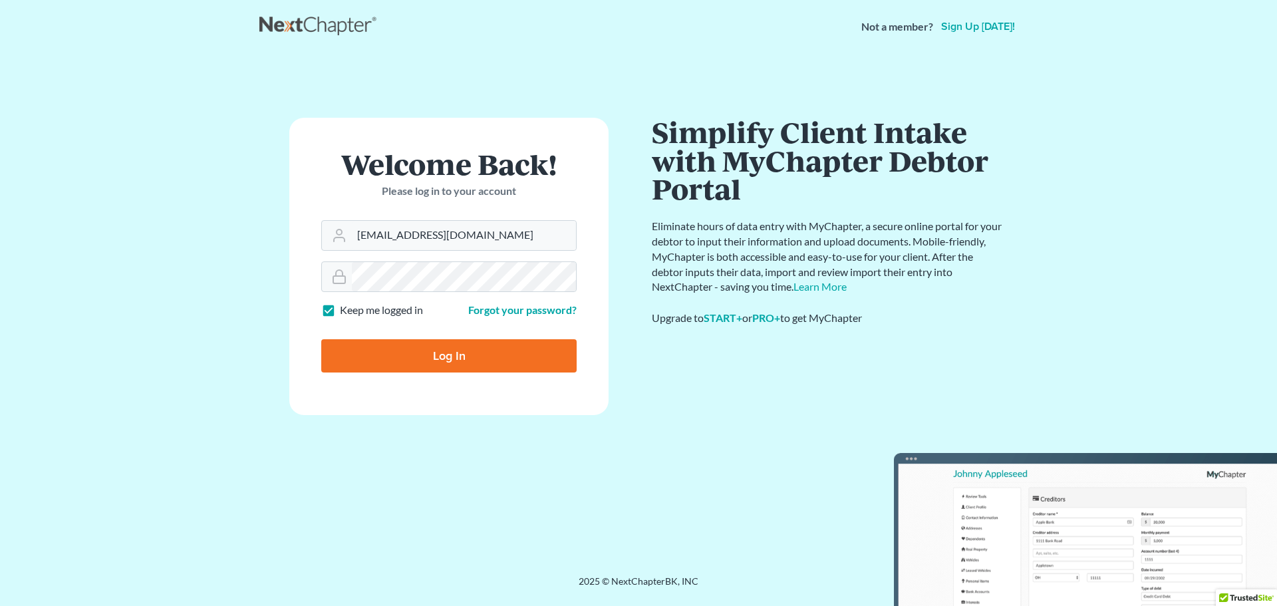
click at [345, 351] on input "Log In" at bounding box center [448, 355] width 255 height 33
type input "Thinking..."
